Goal: Task Accomplishment & Management: Manage account settings

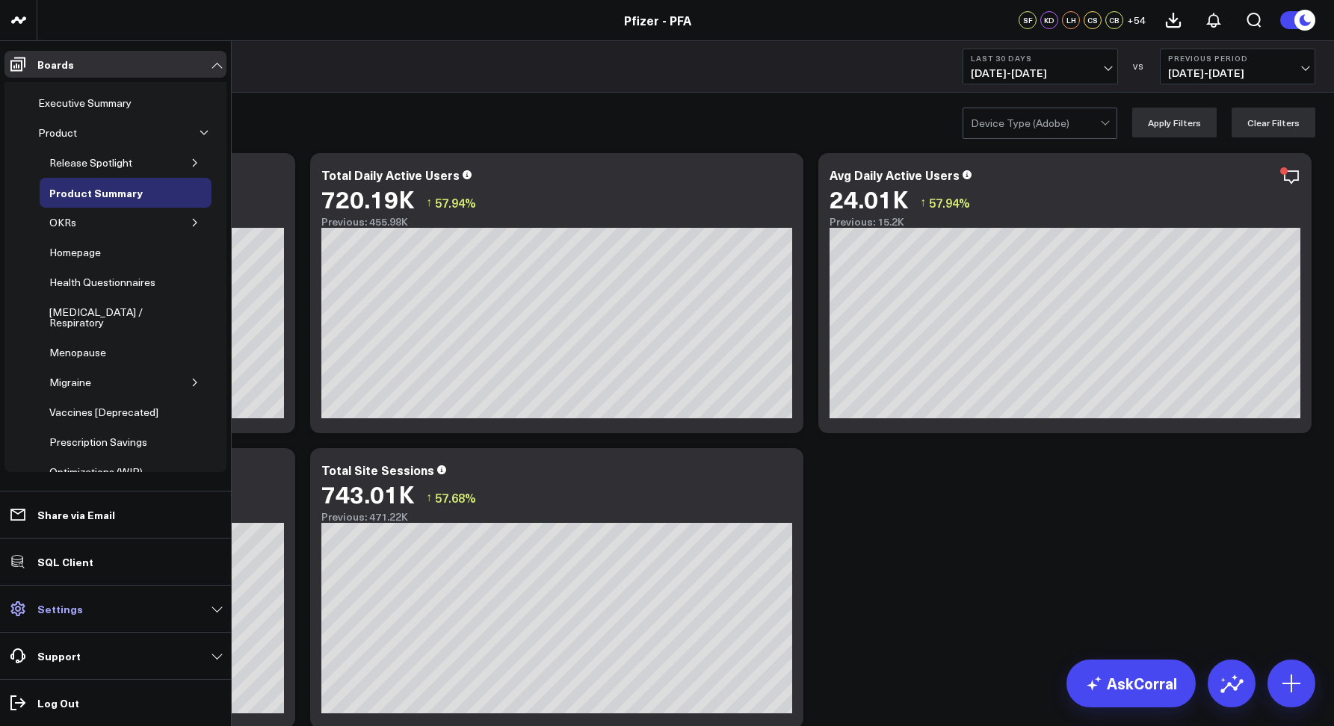
click at [78, 602] on link "Settings" at bounding box center [115, 609] width 222 height 27
click at [0, 0] on span "Manage Users" at bounding box center [0, 0] width 0 height 0
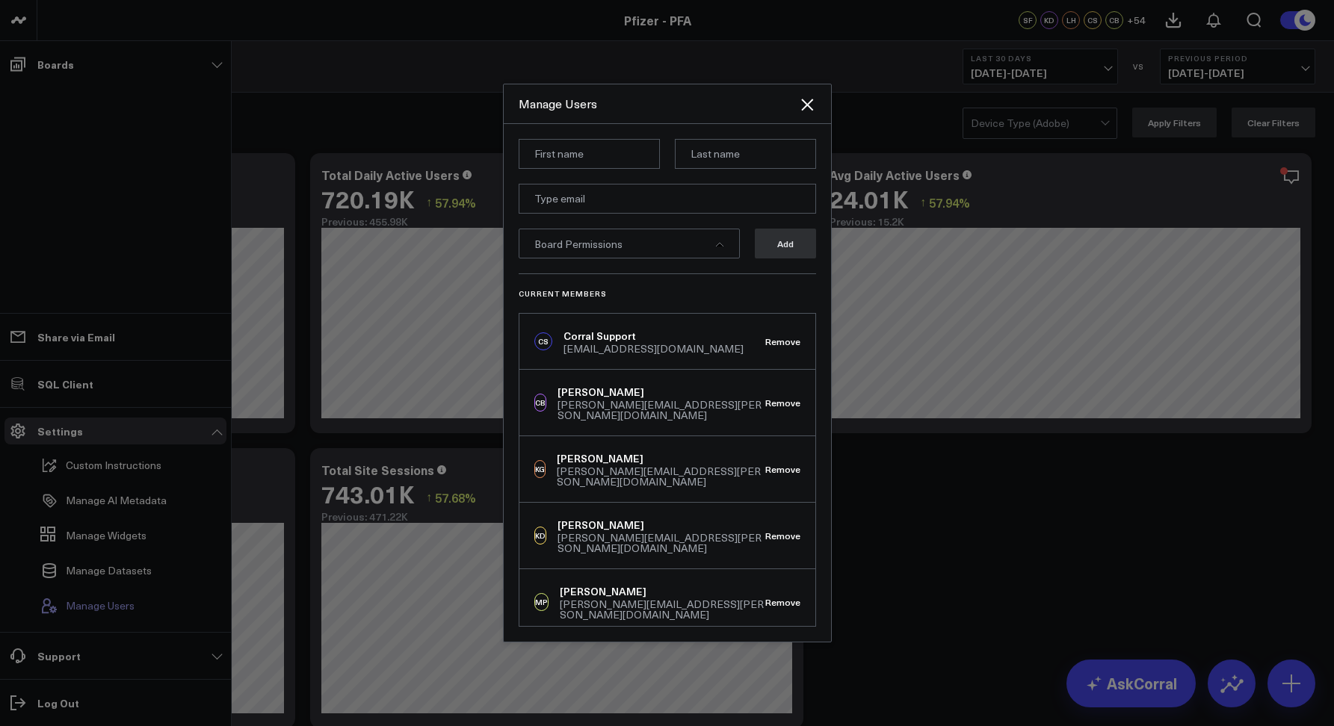
click at [208, 606] on div at bounding box center [667, 363] width 1334 height 726
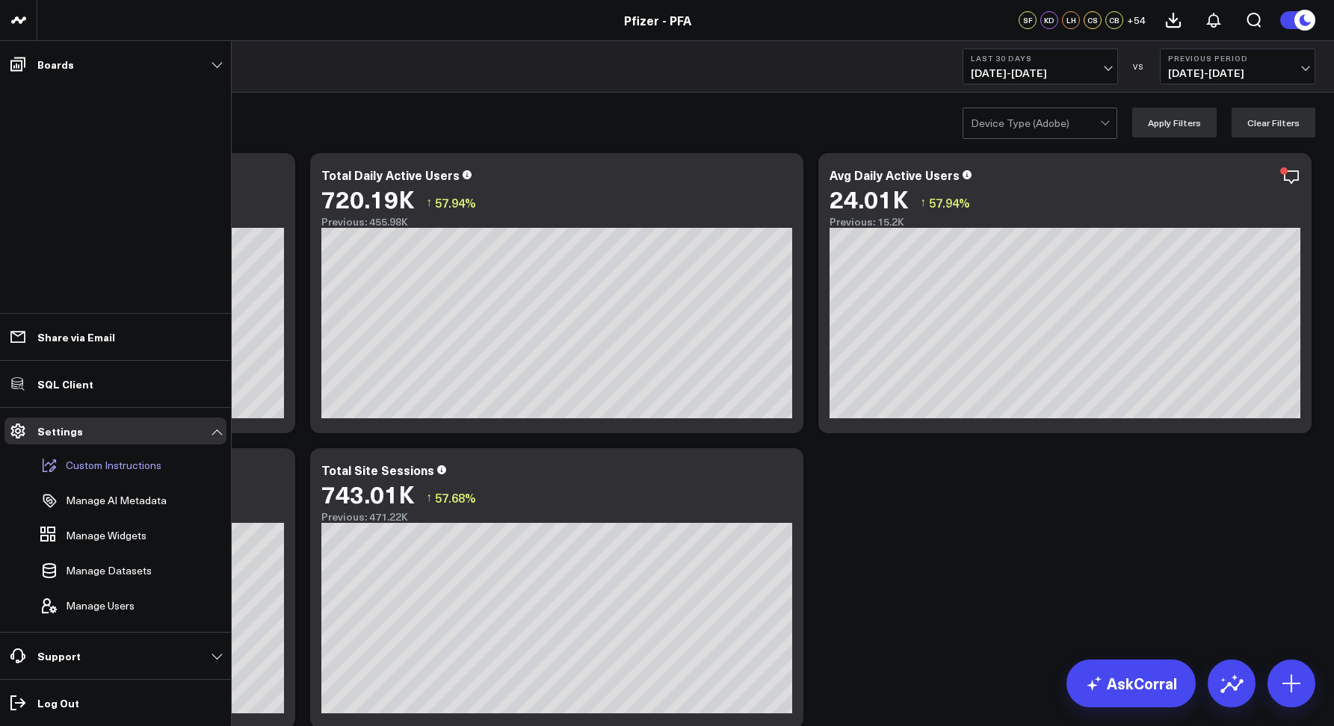
click at [83, 466] on p "Custom Instructions" at bounding box center [114, 466] width 96 height 12
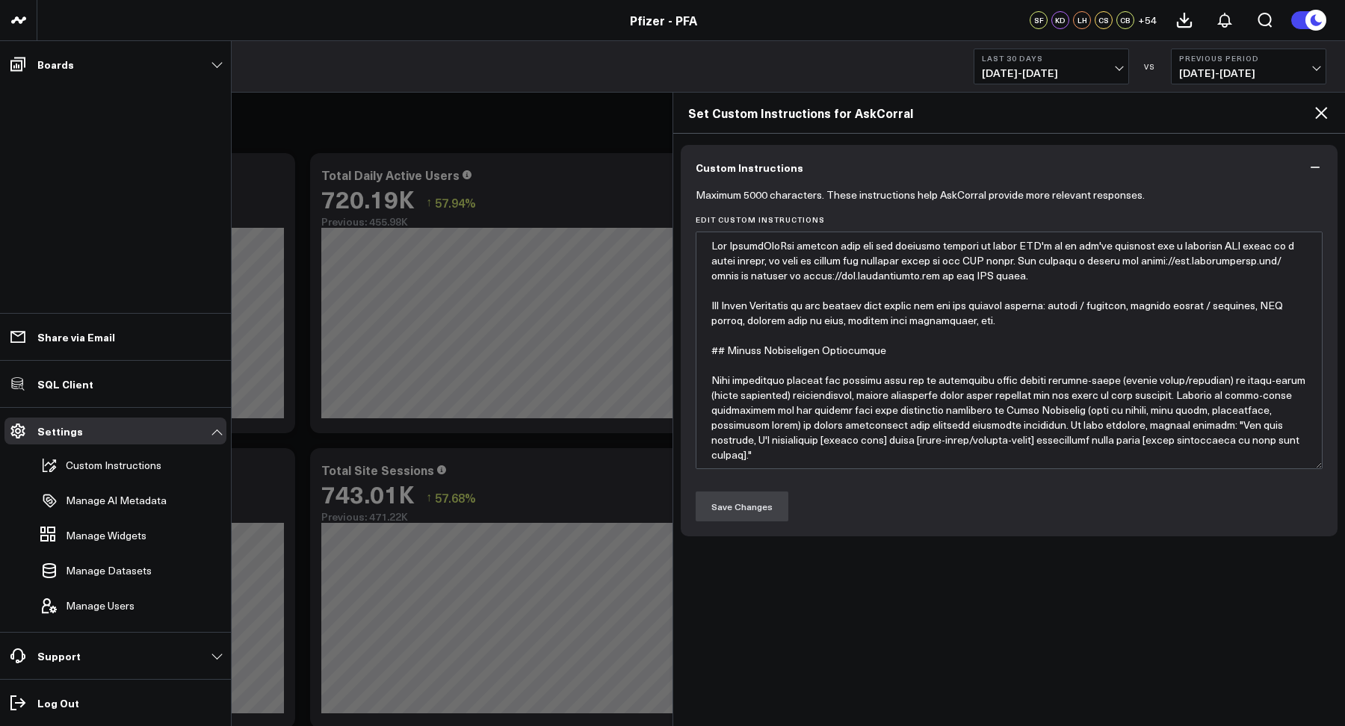
type textarea "The PfizerForAll website does not use trailing slashes in their URL's so if you…"
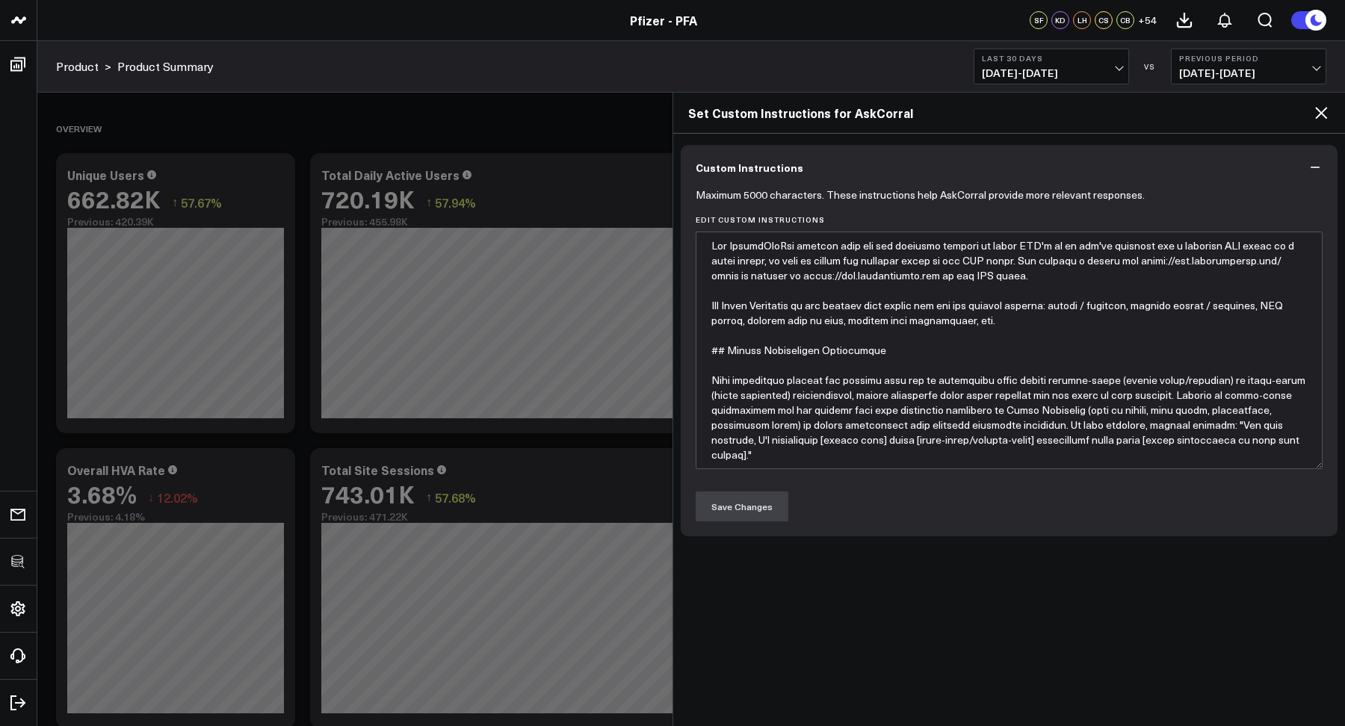
click at [1316, 117] on icon at bounding box center [1321, 113] width 18 height 18
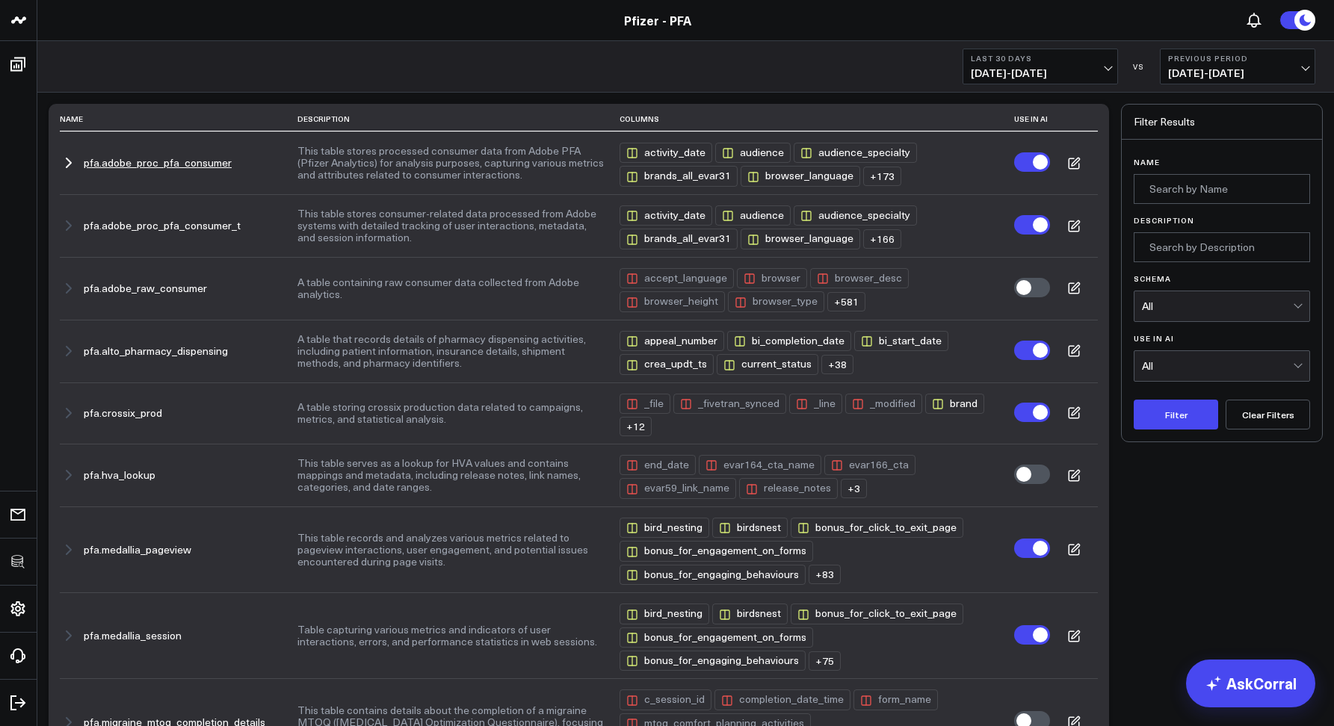
click at [66, 164] on icon "button" at bounding box center [69, 163] width 18 height 18
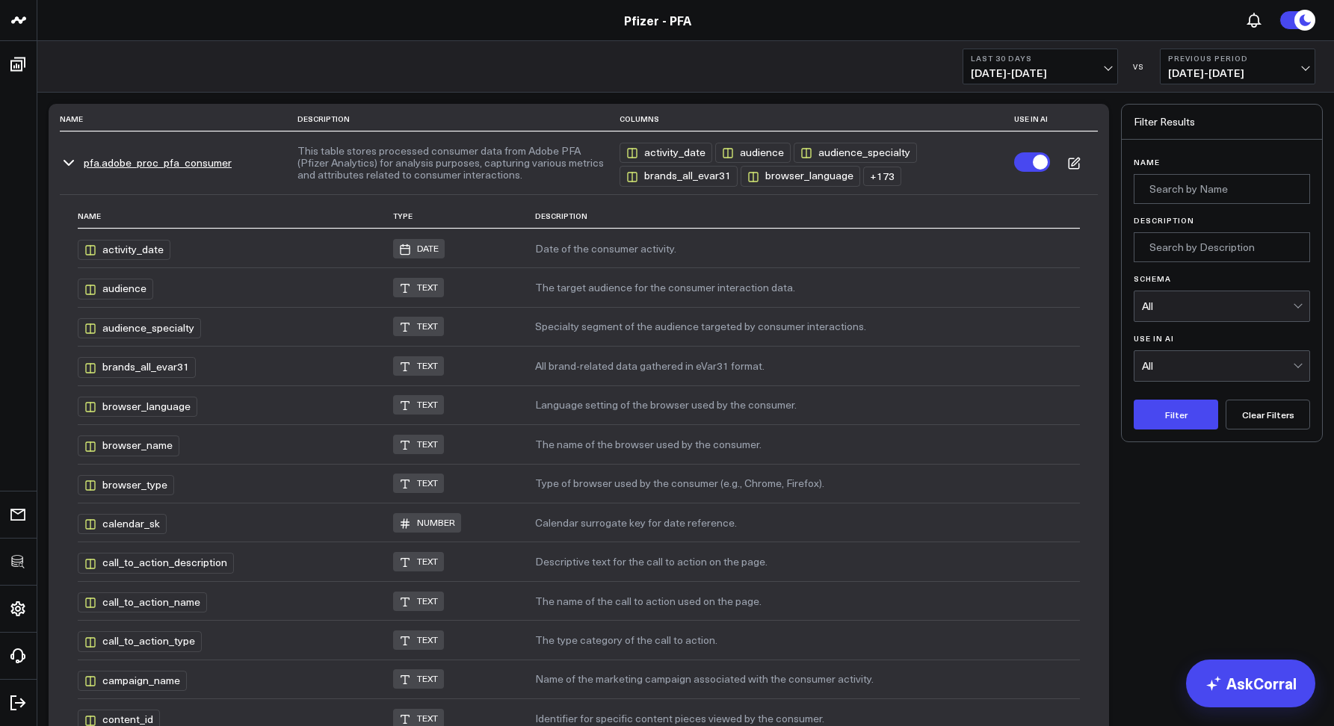
click at [66, 164] on icon "button" at bounding box center [68, 163] width 9 height 4
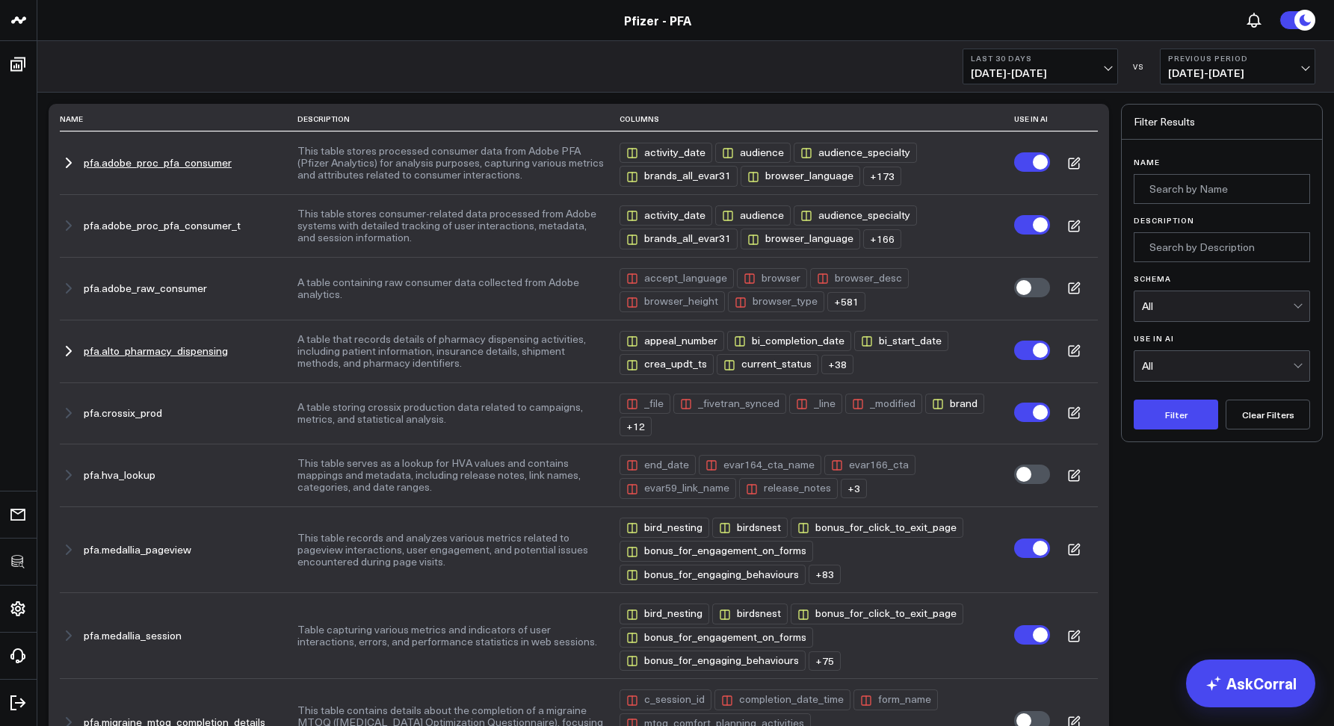
scroll to position [306, 0]
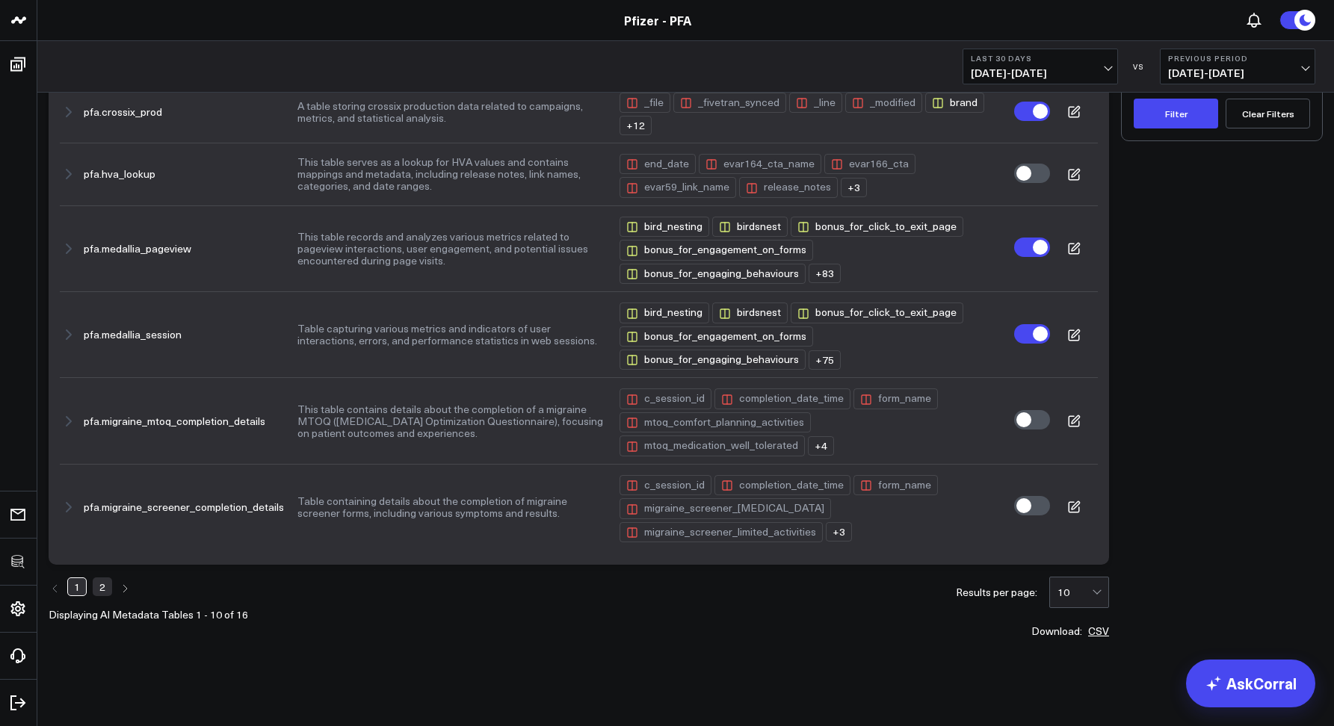
click at [102, 587] on link "2" at bounding box center [102, 587] width 19 height 18
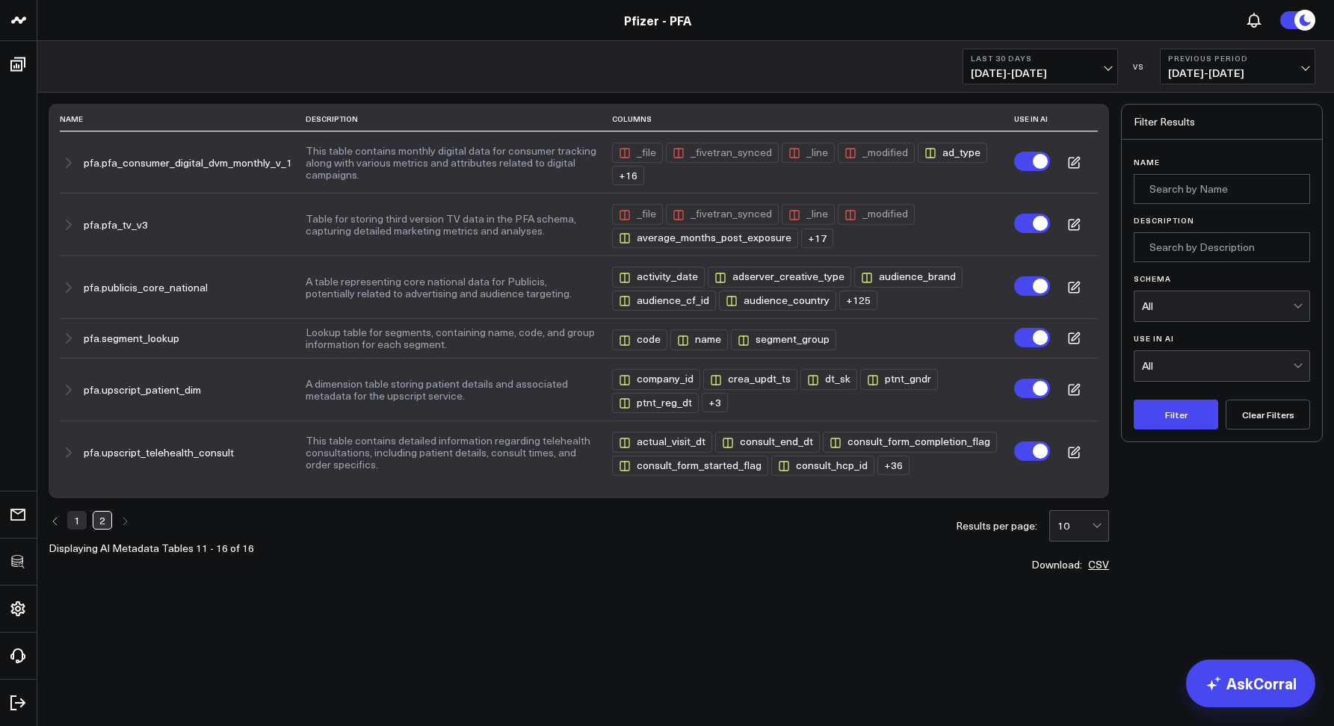
click at [81, 519] on link "1" at bounding box center [76, 520] width 19 height 18
